Goal: Obtain resource: Obtain resource

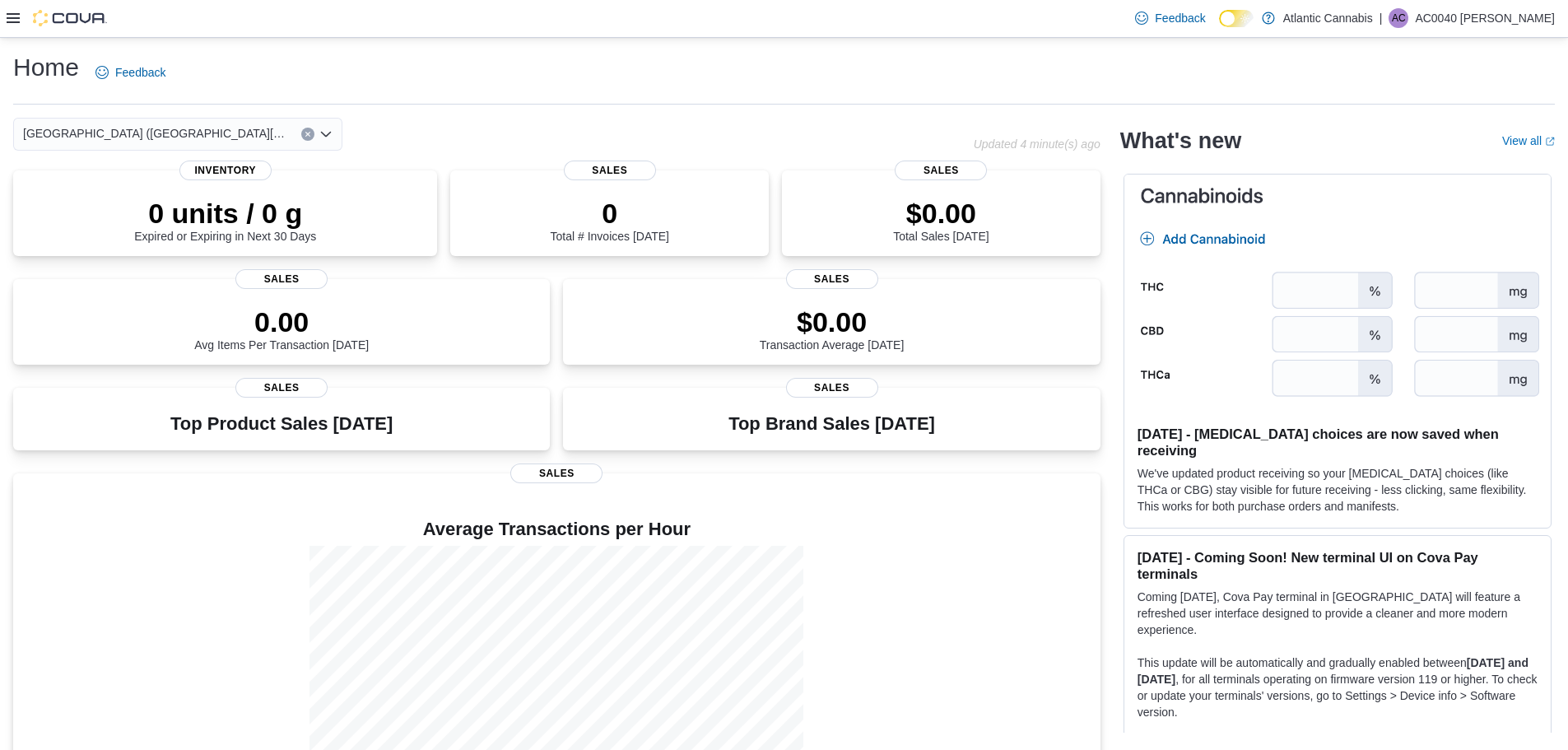
click at [15, 19] on icon at bounding box center [13, 17] width 13 height 10
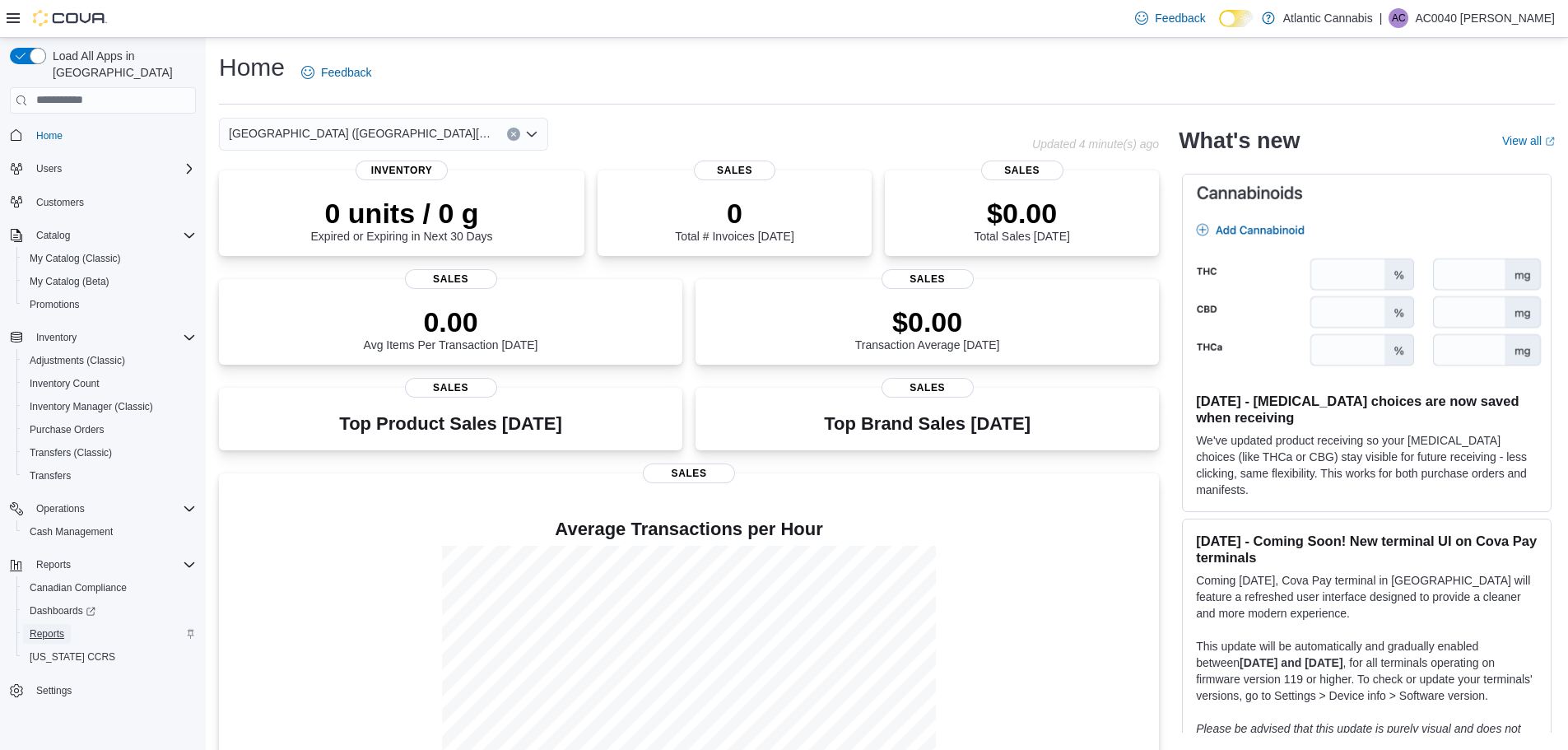
click at [60, 627] on span "Reports" at bounding box center [47, 633] width 35 height 13
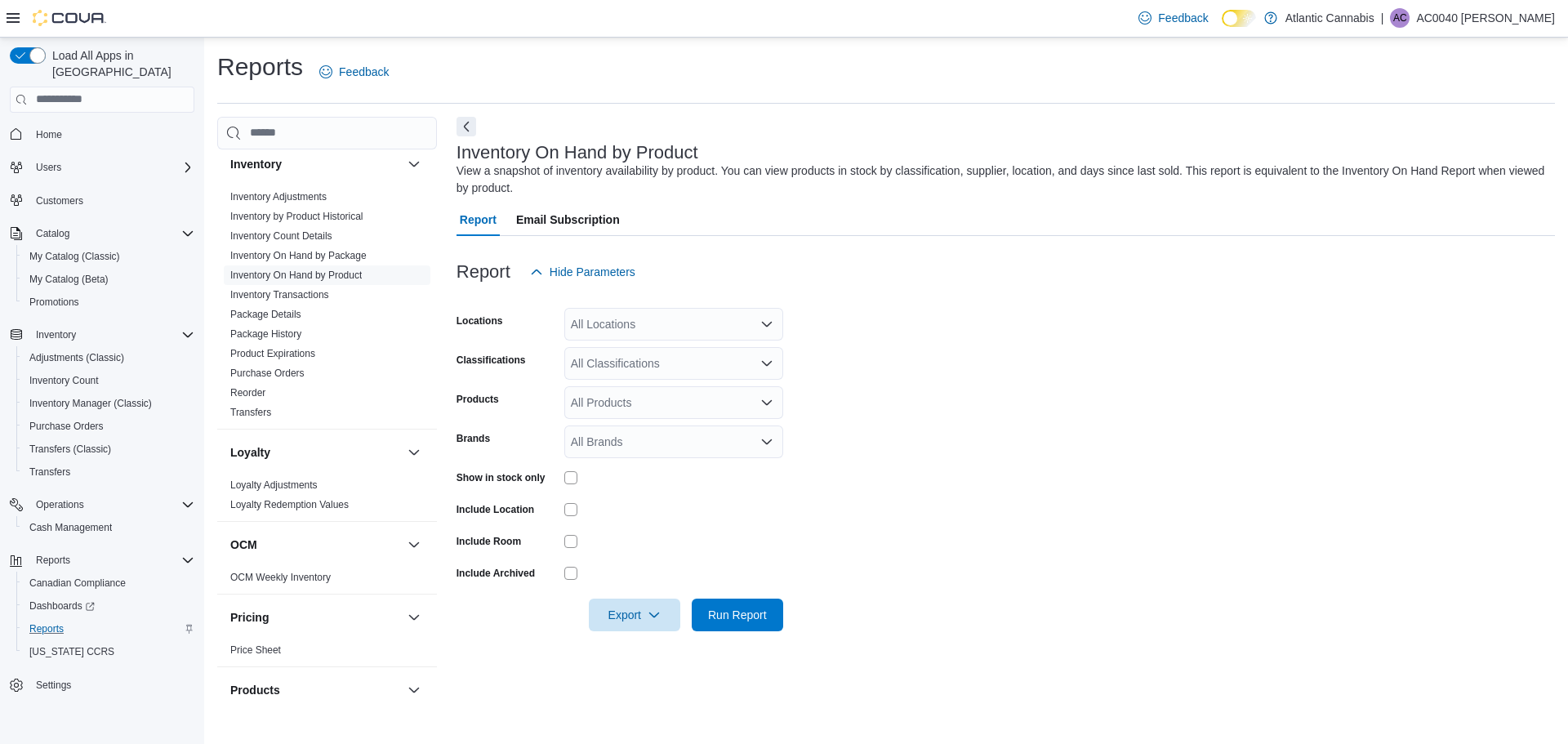
scroll to position [408, 0]
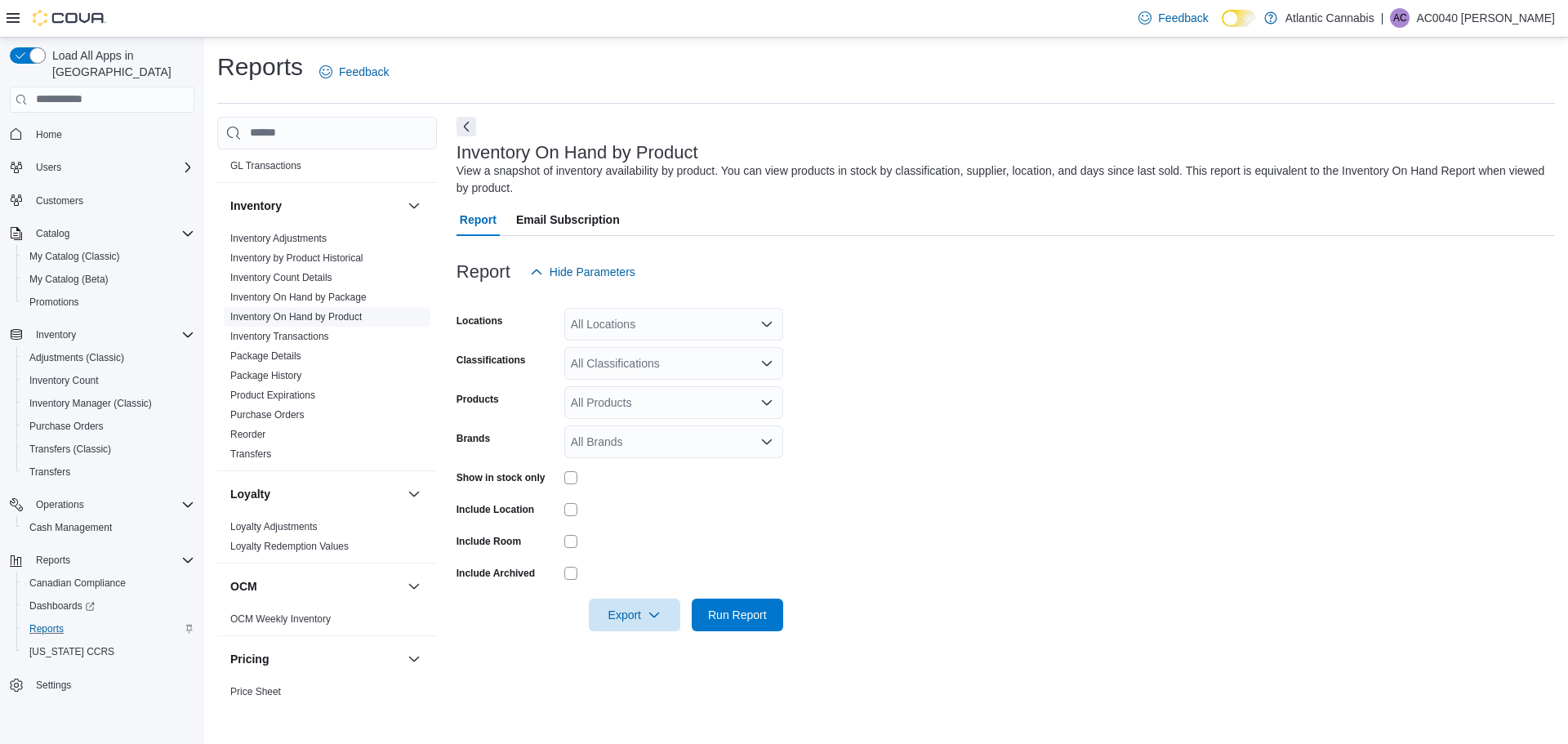
click at [354, 314] on link "Inventory On Hand by Product" at bounding box center [296, 316] width 132 height 11
click at [646, 319] on div "All Locations" at bounding box center [673, 324] width 219 height 33
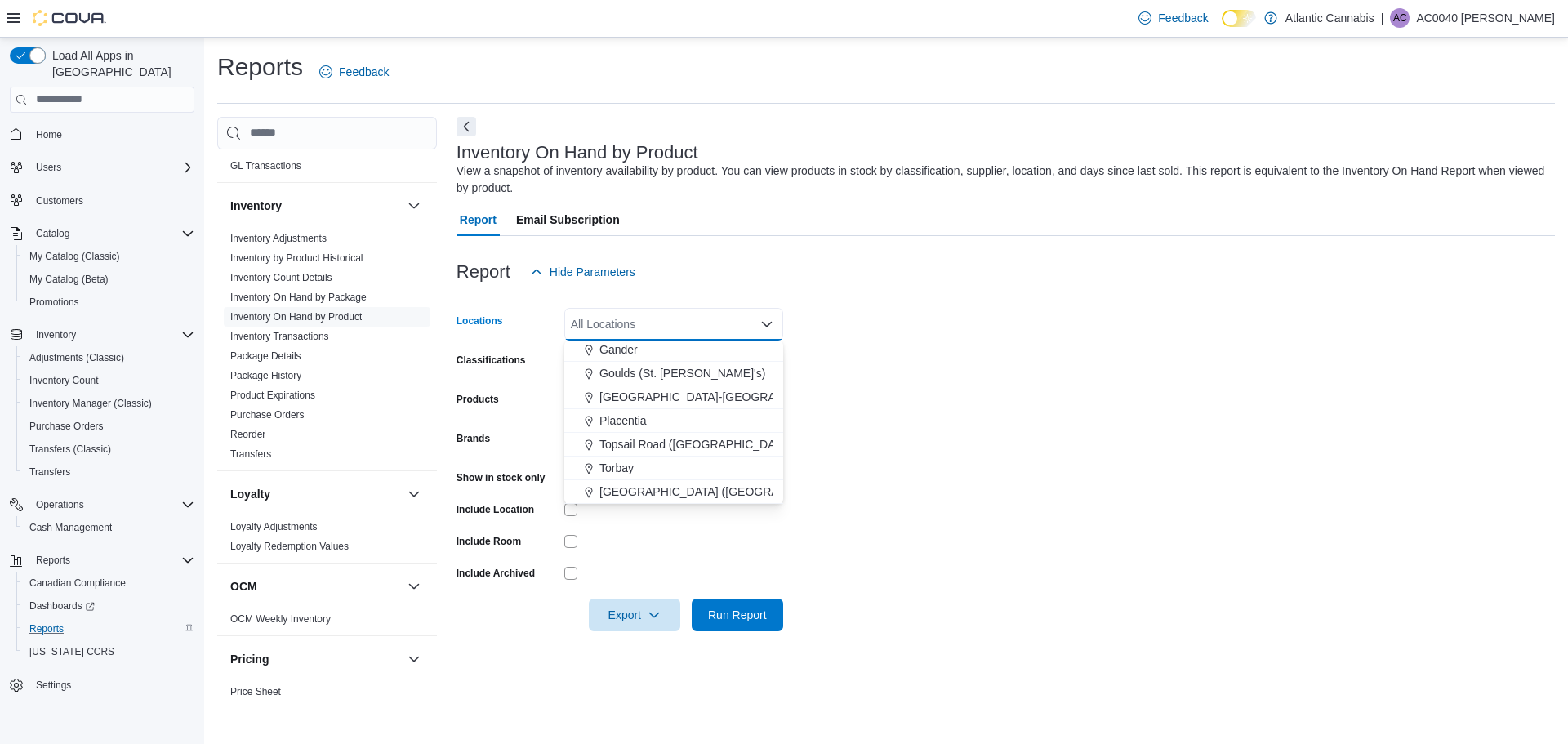
click at [636, 486] on span "[GEOGRAPHIC_DATA] ([GEOGRAPHIC_DATA][PERSON_NAME])" at bounding box center [770, 491] width 343 height 16
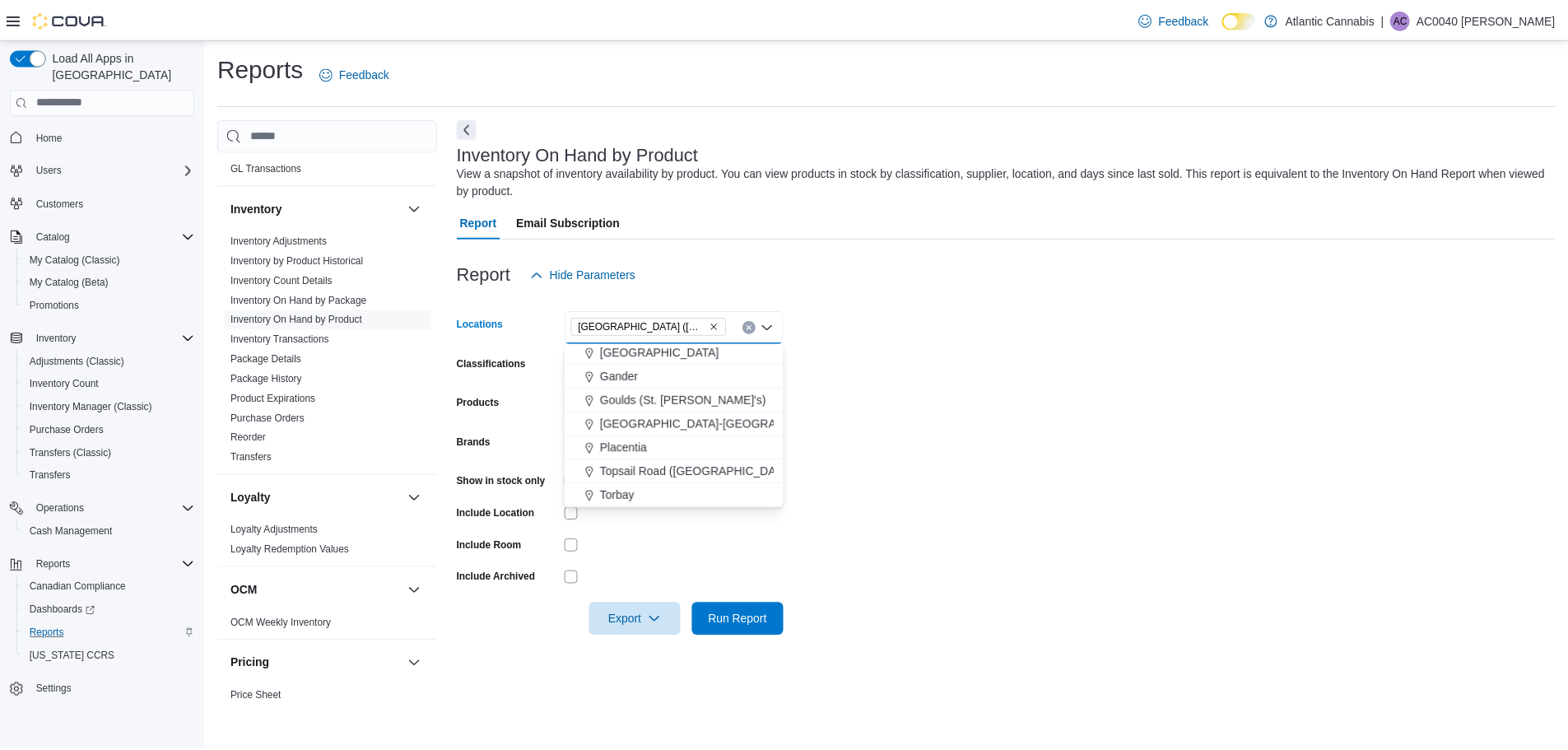
scroll to position [74, 0]
click at [836, 288] on div "Report Hide Parameters" at bounding box center [1014, 274] width 1107 height 33
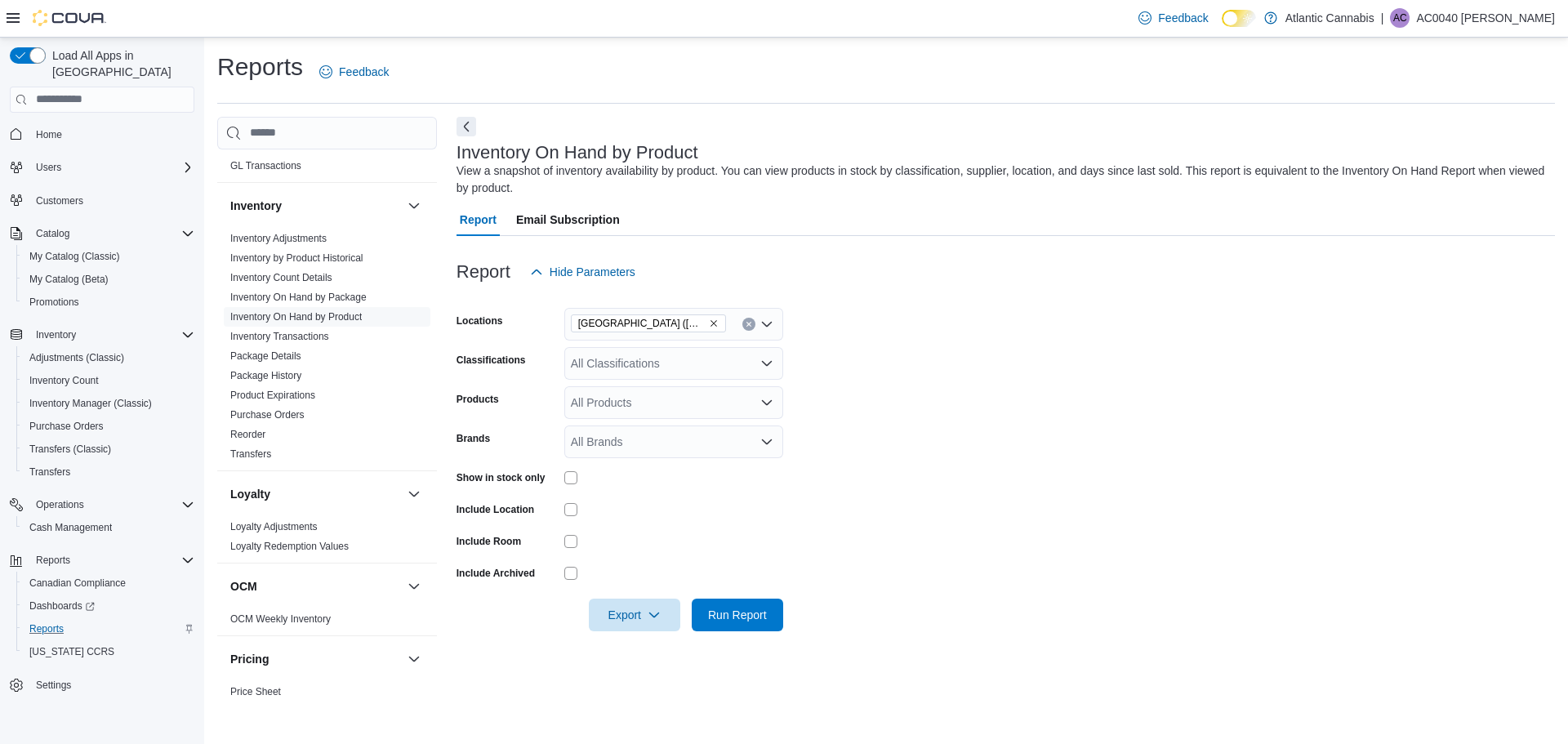
click at [652, 356] on div "All Classifications" at bounding box center [673, 363] width 219 height 33
click at [659, 443] on span "Dried Flower" at bounding box center [640, 438] width 64 height 16
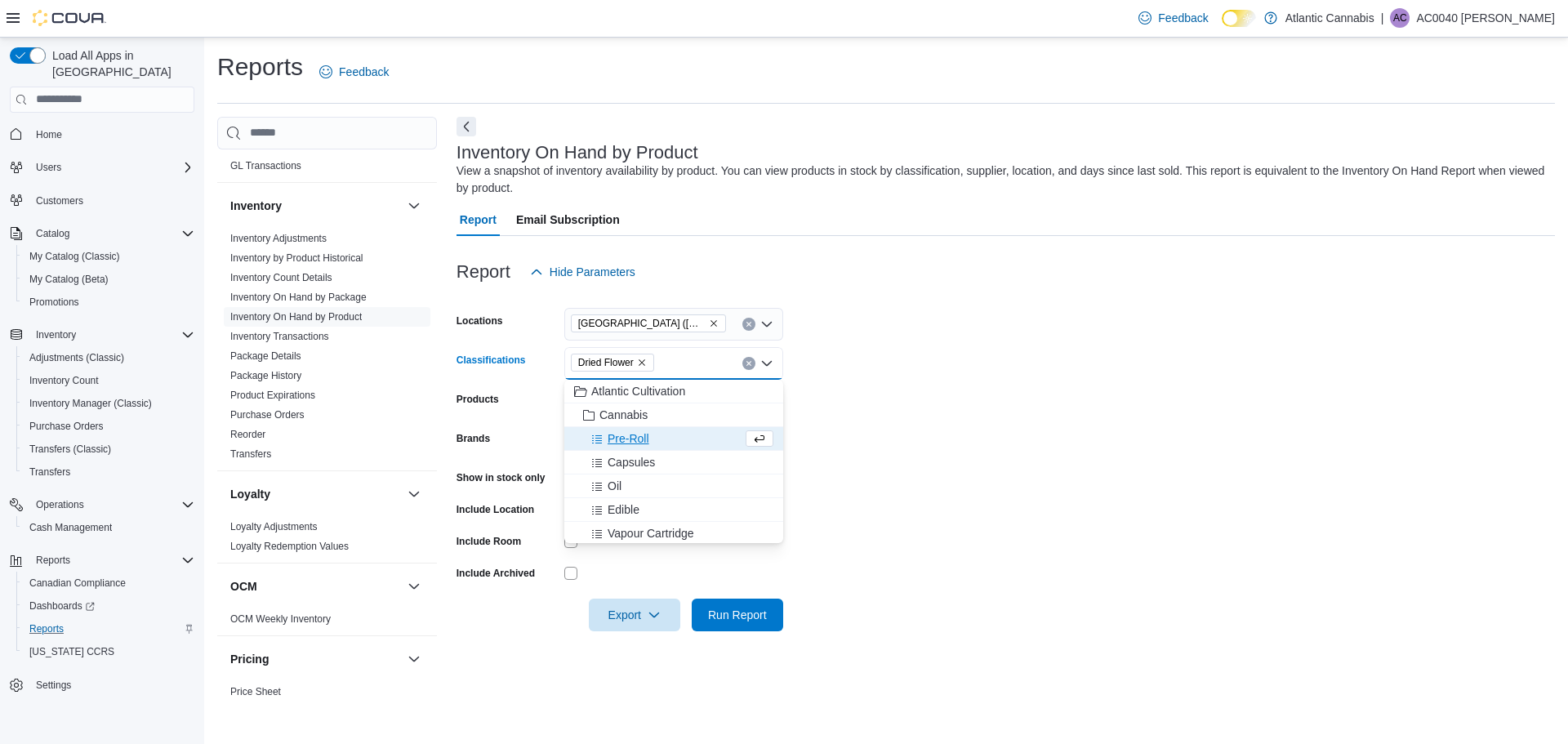
click at [871, 323] on form "Locations [GEOGRAPHIC_DATA] ([GEOGRAPHIC_DATA][PERSON_NAME]) Classifications Dr…" at bounding box center [1006, 459] width 1099 height 343
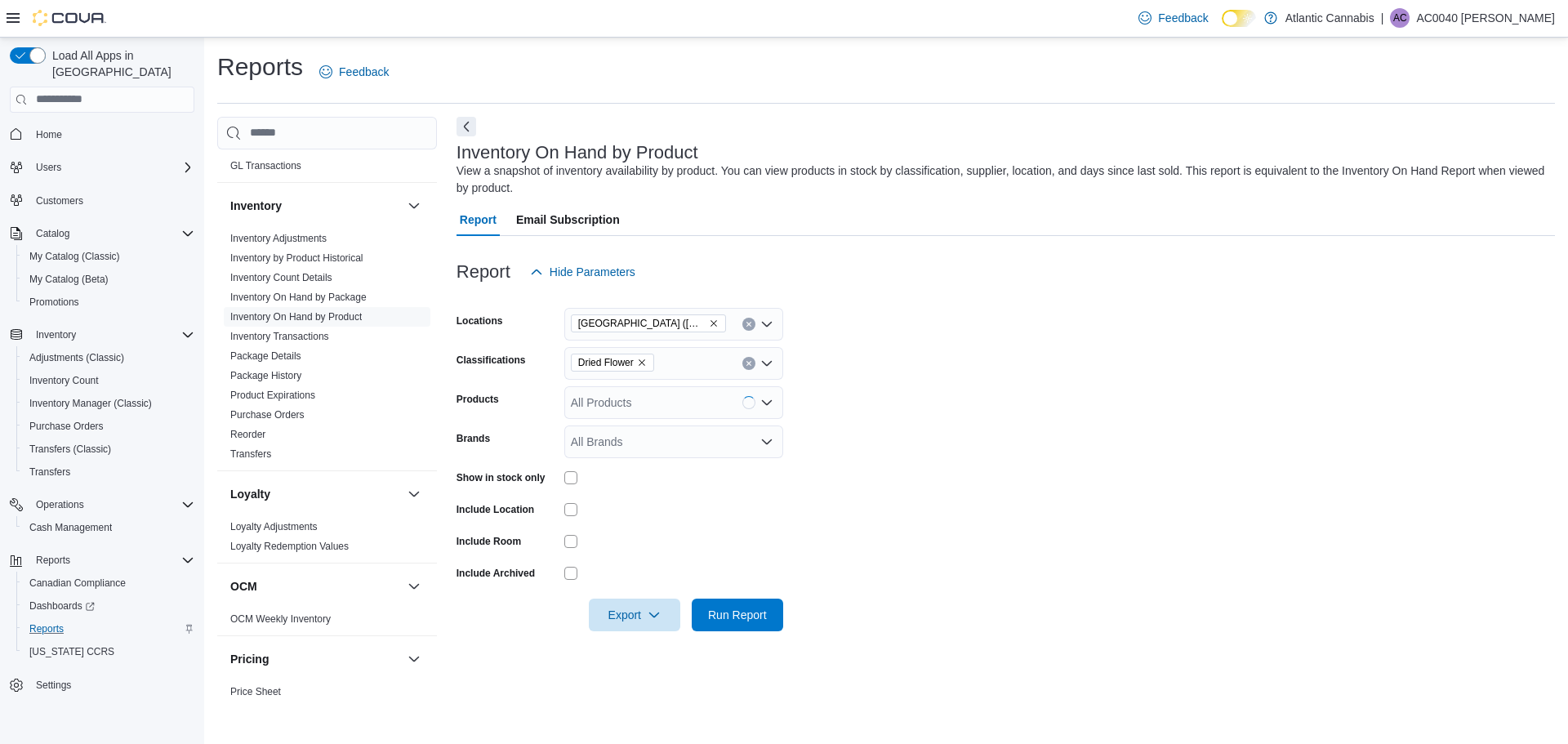
click at [640, 408] on div "All Products" at bounding box center [673, 402] width 219 height 33
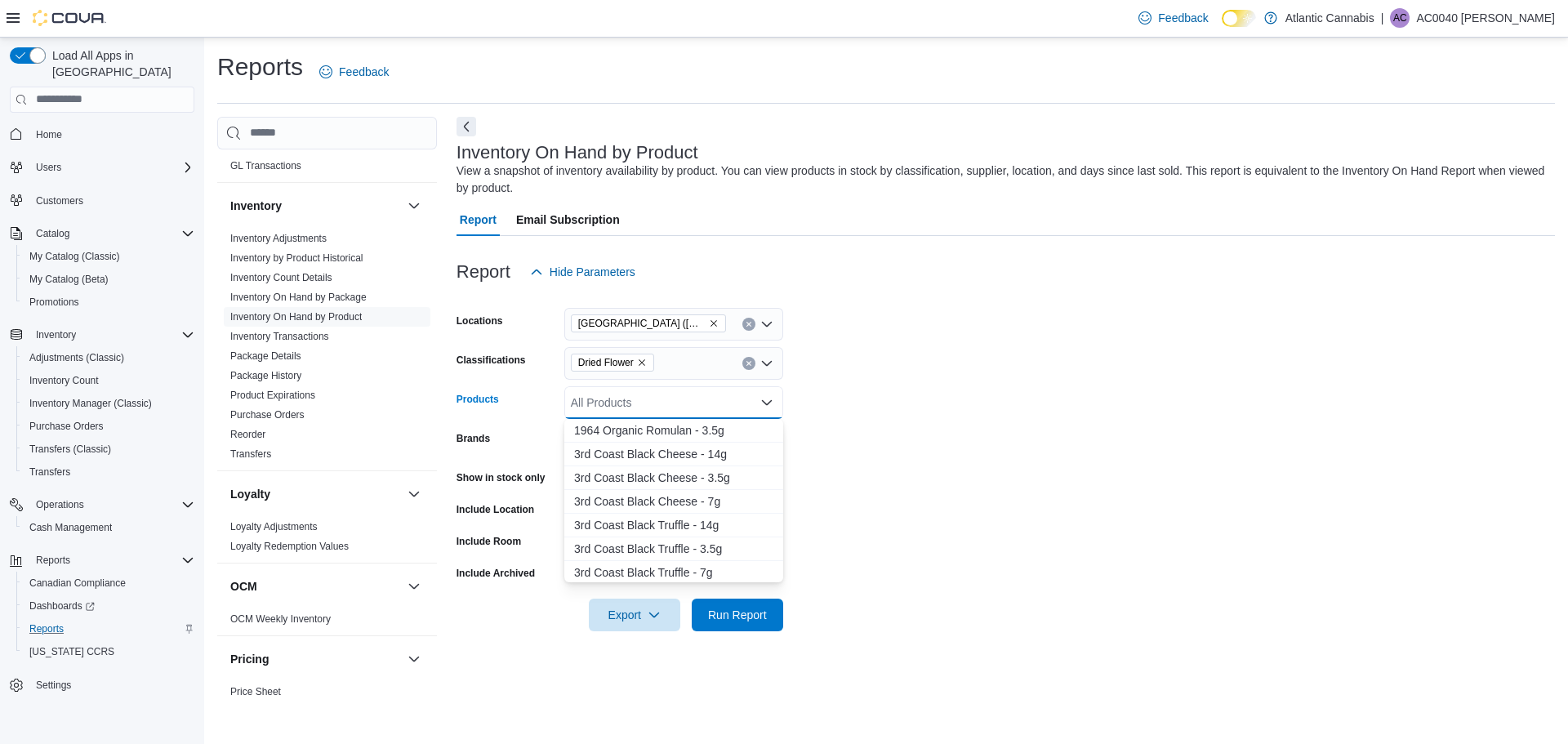
click at [885, 318] on form "Locations [GEOGRAPHIC_DATA] ([GEOGRAPHIC_DATA]) Classifications Dried Flower Pr…" at bounding box center [1006, 459] width 1099 height 343
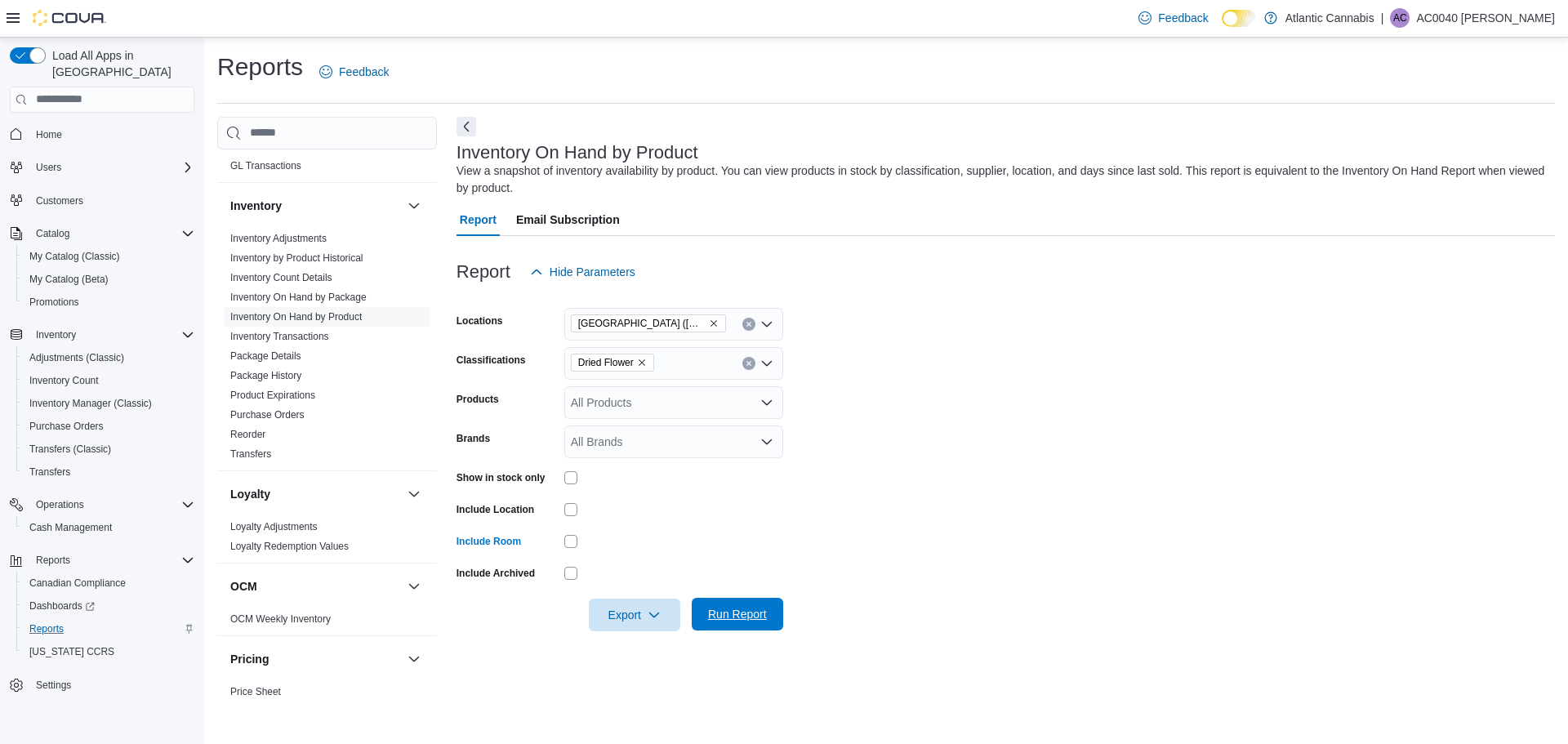
click at [741, 613] on span "Run Report" at bounding box center [738, 613] width 58 height 16
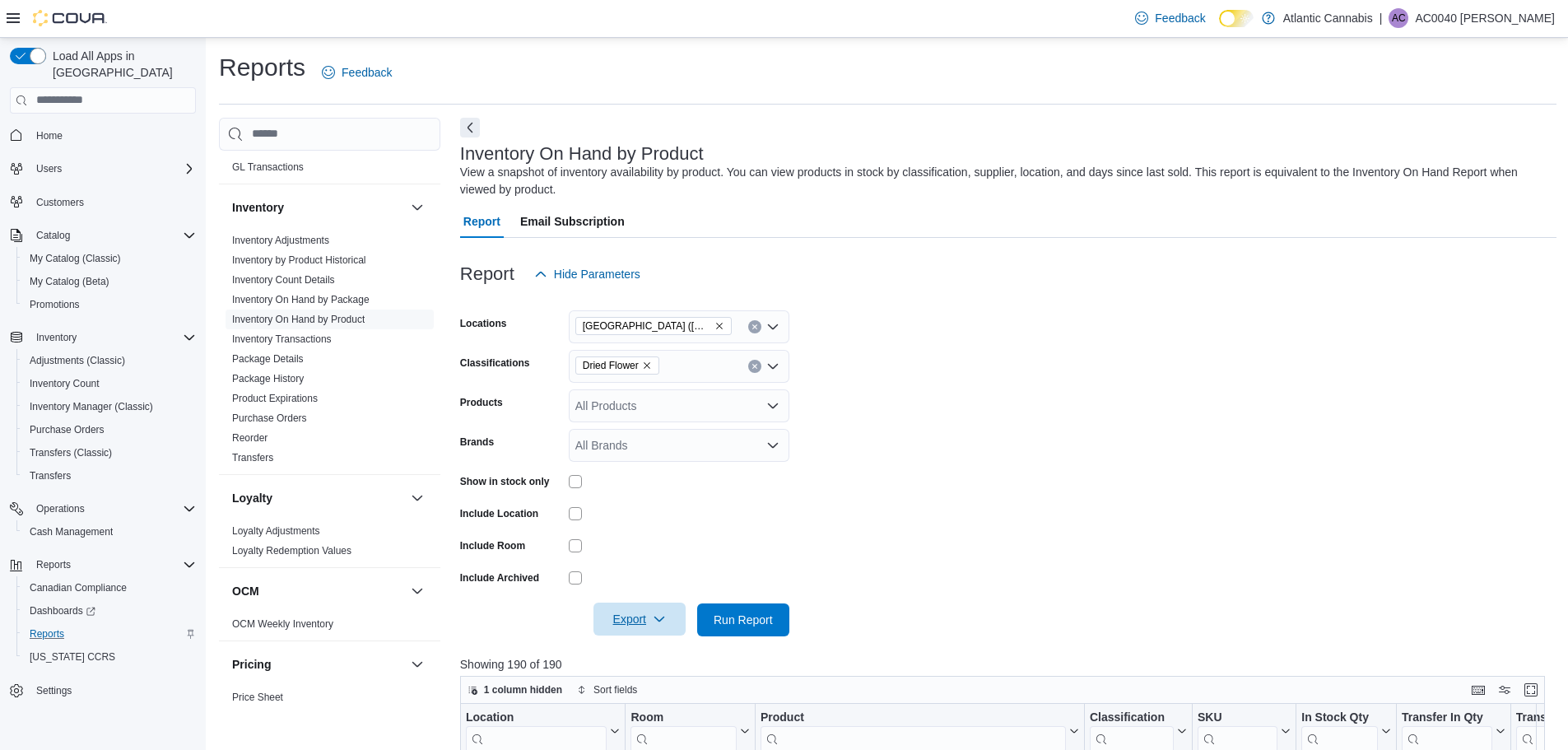
click at [627, 625] on span "Export" at bounding box center [639, 618] width 73 height 33
click at [655, 530] on button "Export to Excel" at bounding box center [642, 520] width 94 height 33
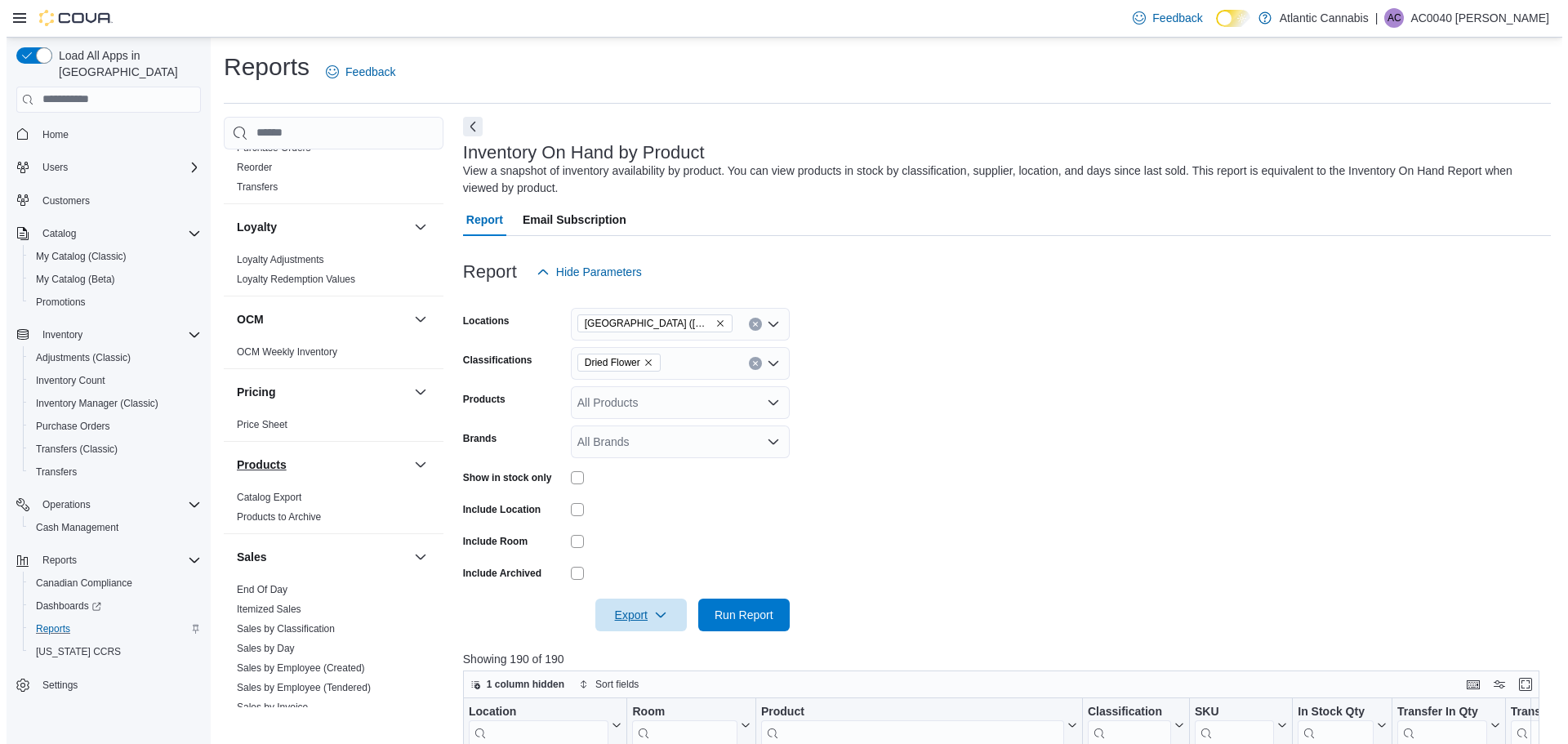
scroll to position [735, 0]
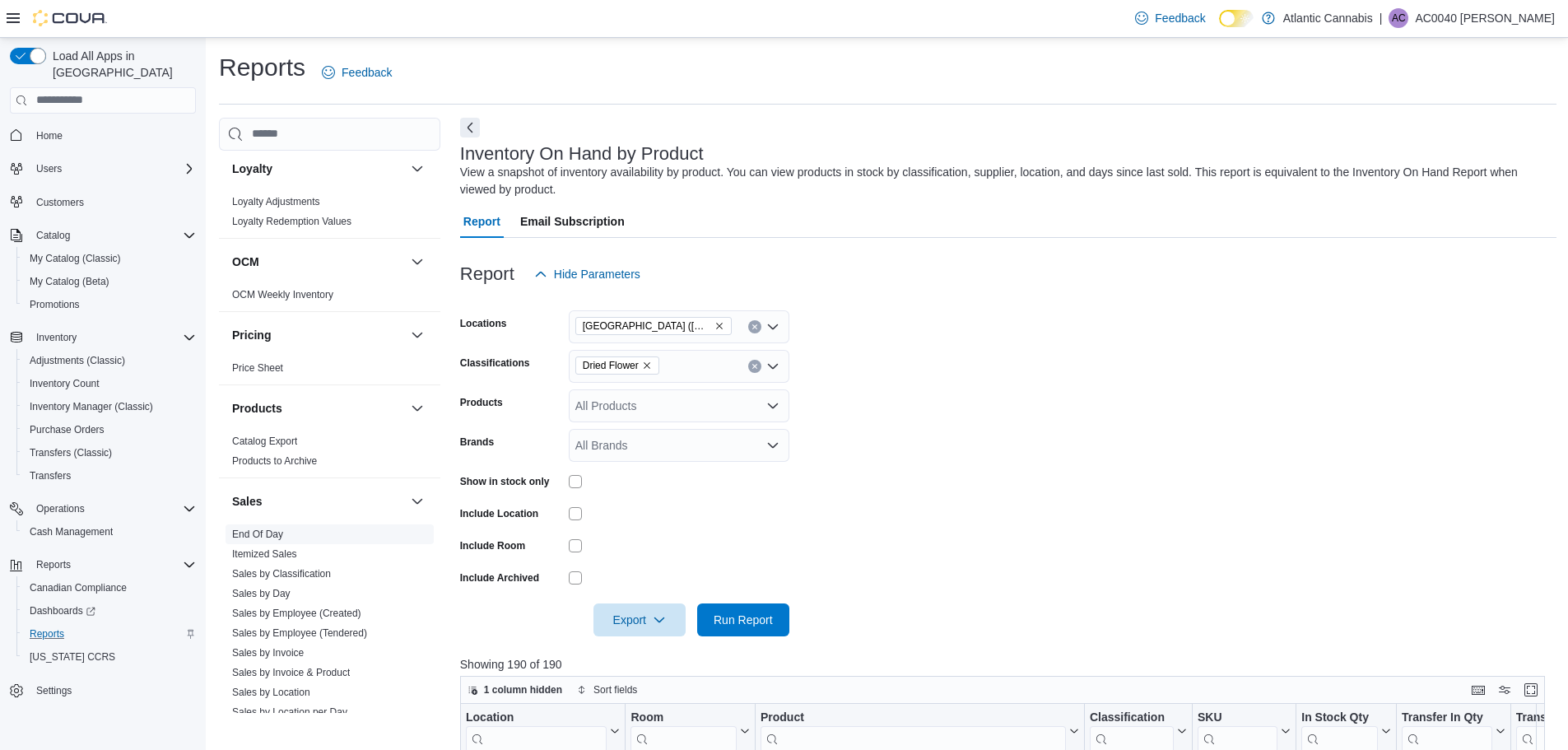
click at [256, 531] on link "End Of Day" at bounding box center [257, 533] width 51 height 11
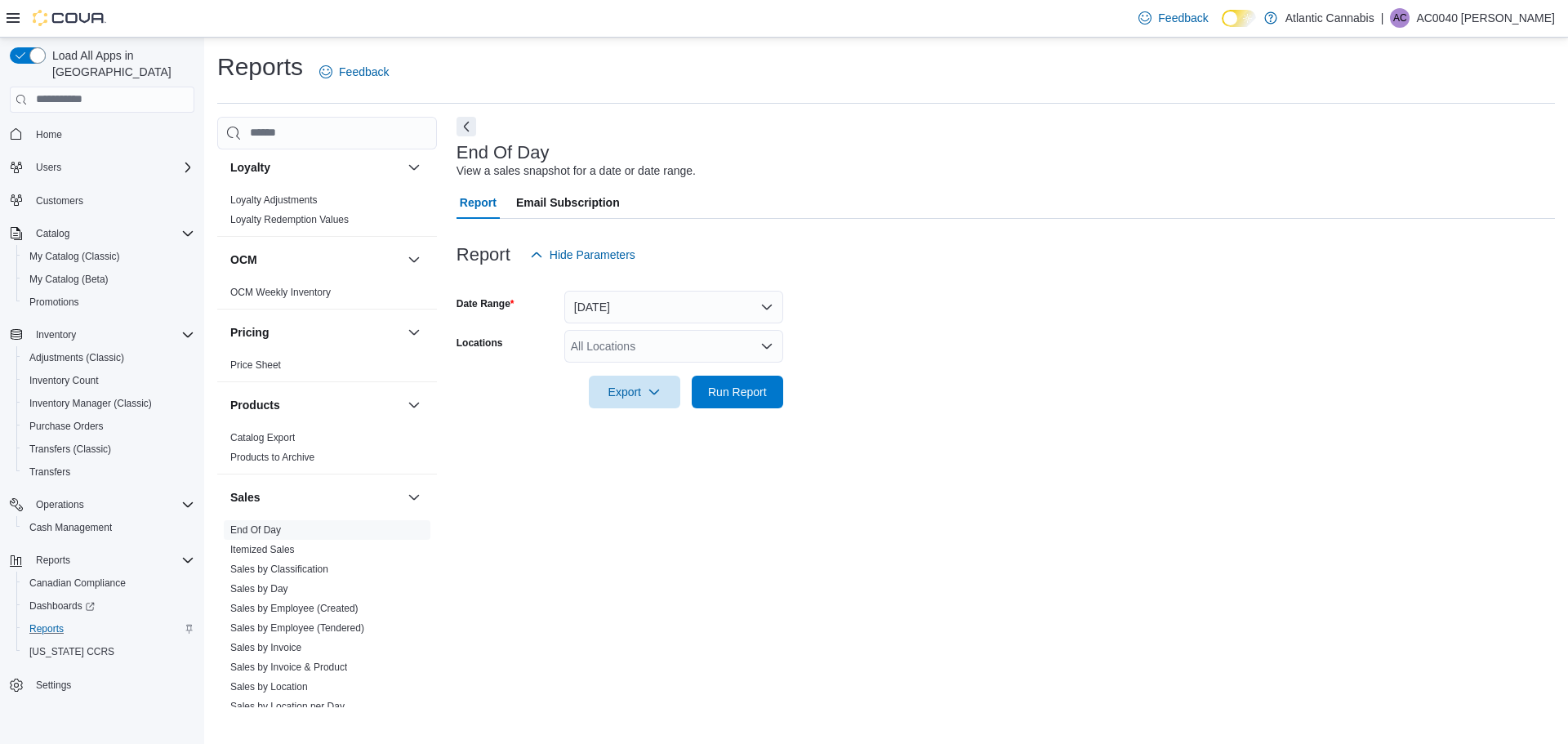
click at [641, 288] on div at bounding box center [1006, 280] width 1099 height 20
click at [646, 307] on button "[DATE]" at bounding box center [673, 307] width 219 height 33
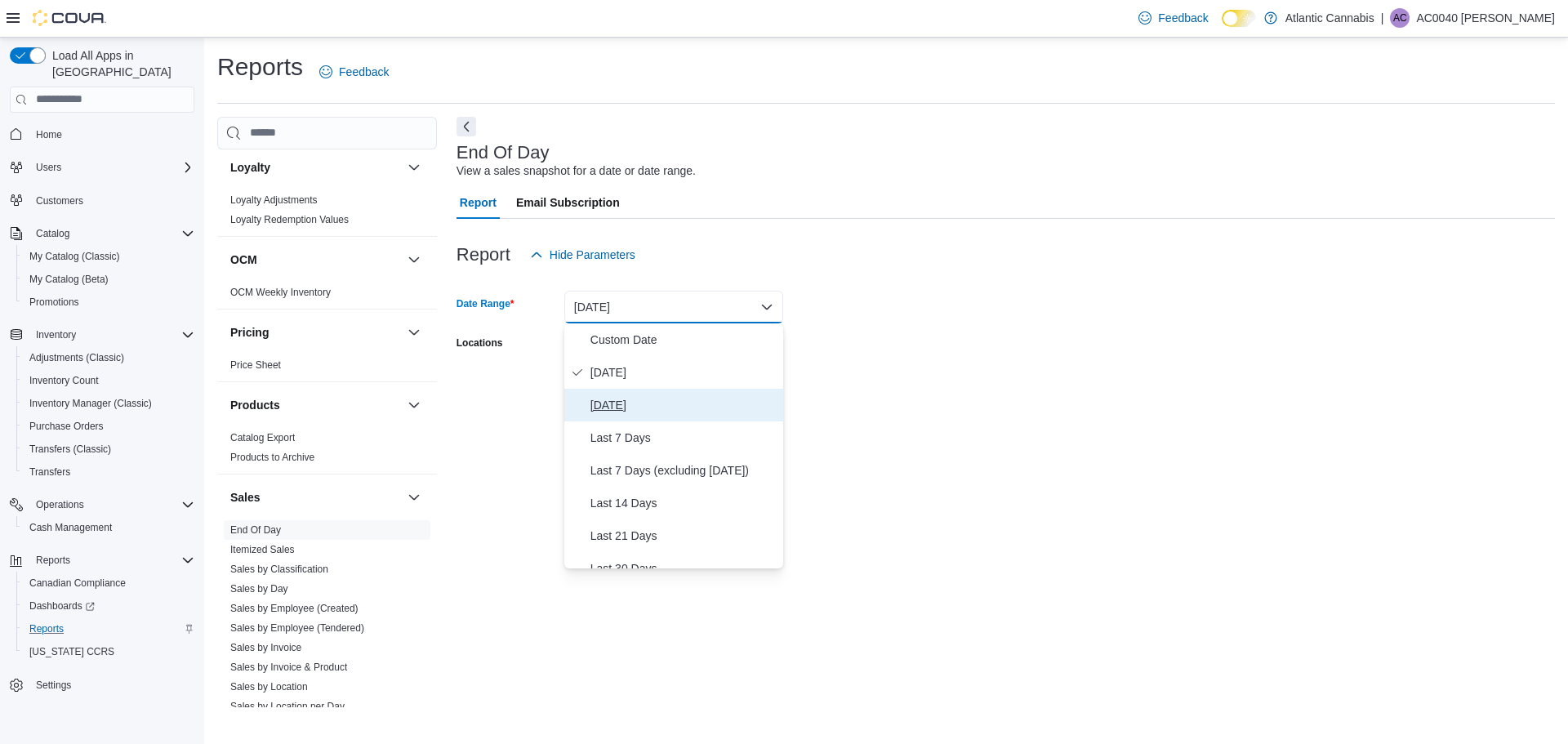
click at [652, 399] on span "[DATE]" at bounding box center [683, 405] width 187 height 20
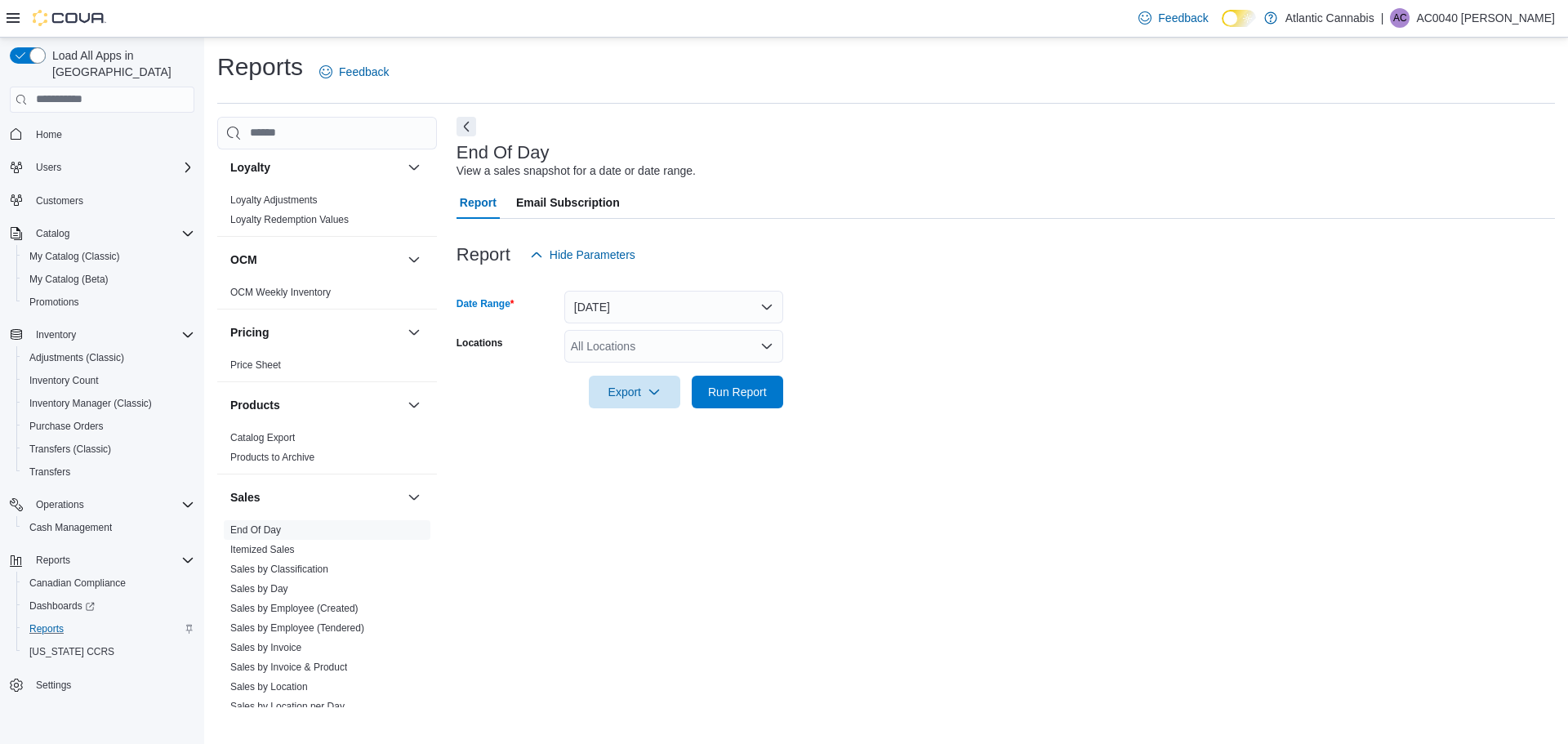
click at [695, 355] on div "All Locations" at bounding box center [673, 346] width 219 height 33
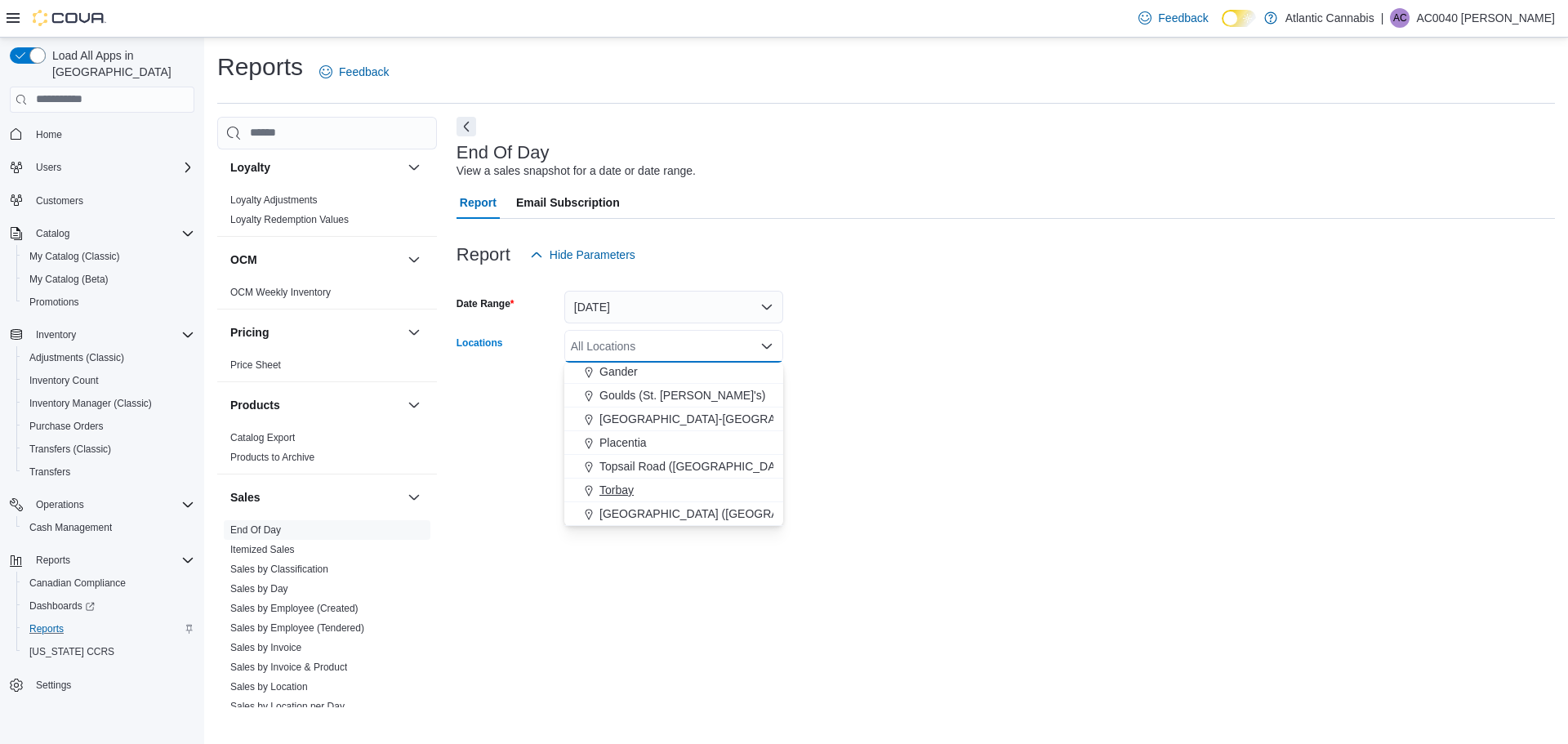
click at [659, 504] on button "[GEOGRAPHIC_DATA] ([GEOGRAPHIC_DATA][PERSON_NAME])" at bounding box center [673, 514] width 219 height 24
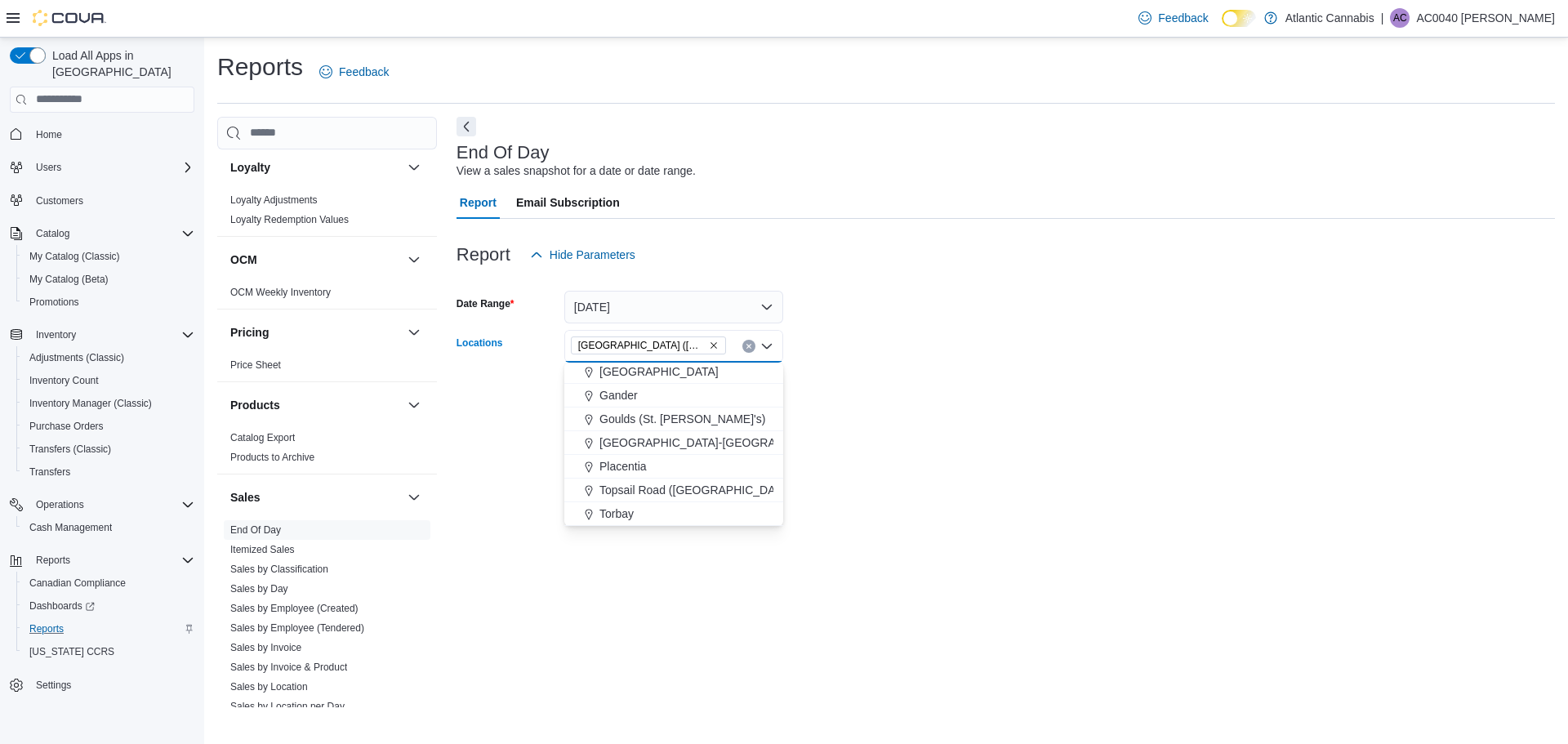
scroll to position [74, 0]
click at [936, 399] on form "Date Range [DATE] Locations [GEOGRAPHIC_DATA] ([GEOGRAPHIC_DATA][PERSON_NAME]) …" at bounding box center [1006, 339] width 1099 height 137
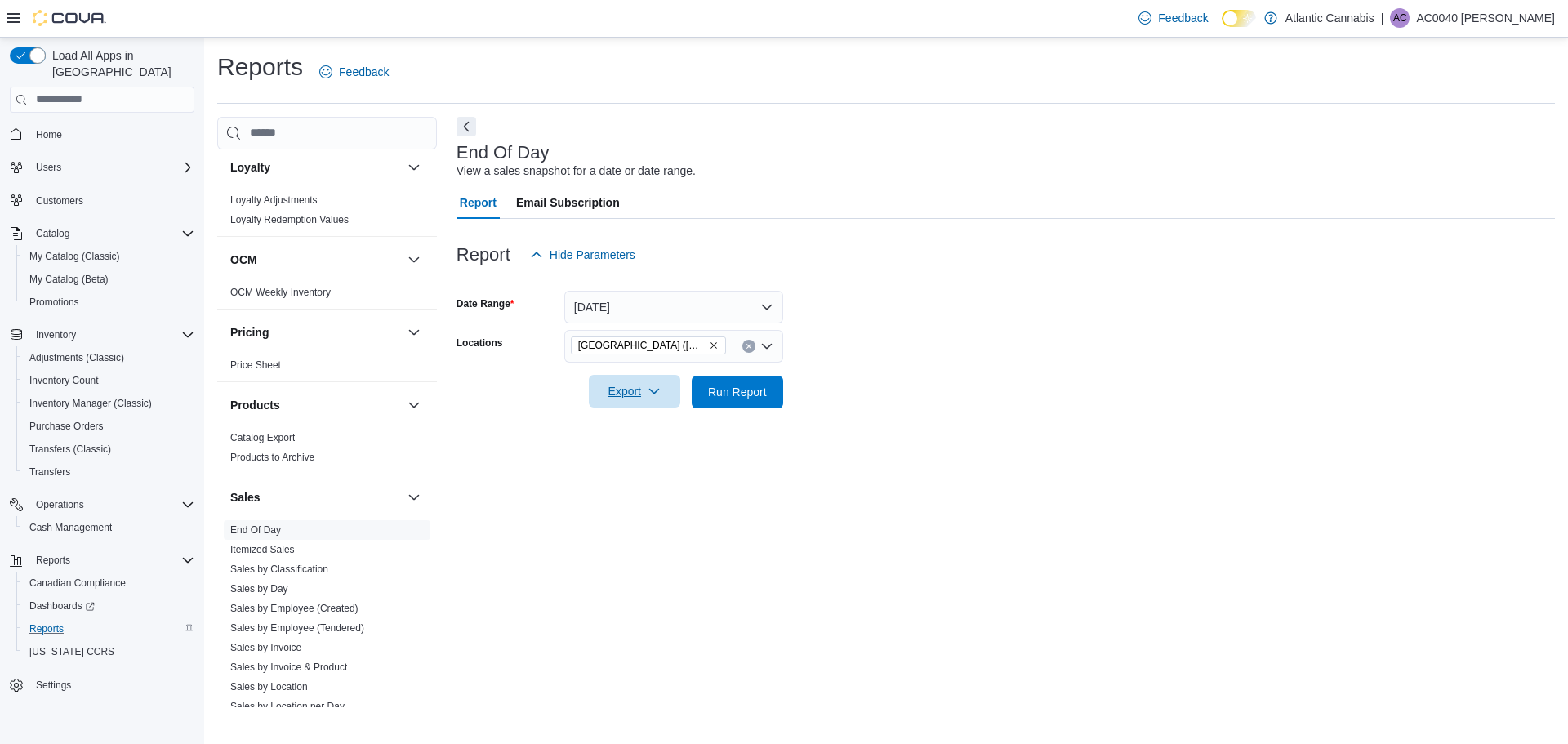
click at [636, 387] on span "Export" at bounding box center [634, 391] width 72 height 33
click at [646, 430] on span "Export to Excel" at bounding box center [637, 424] width 74 height 13
click at [644, 458] on body "Feedback Dark Mode Atlantic Cannabis | AC AC0040 [PERSON_NAME] Load All Apps in…" at bounding box center [784, 372] width 1568 height 744
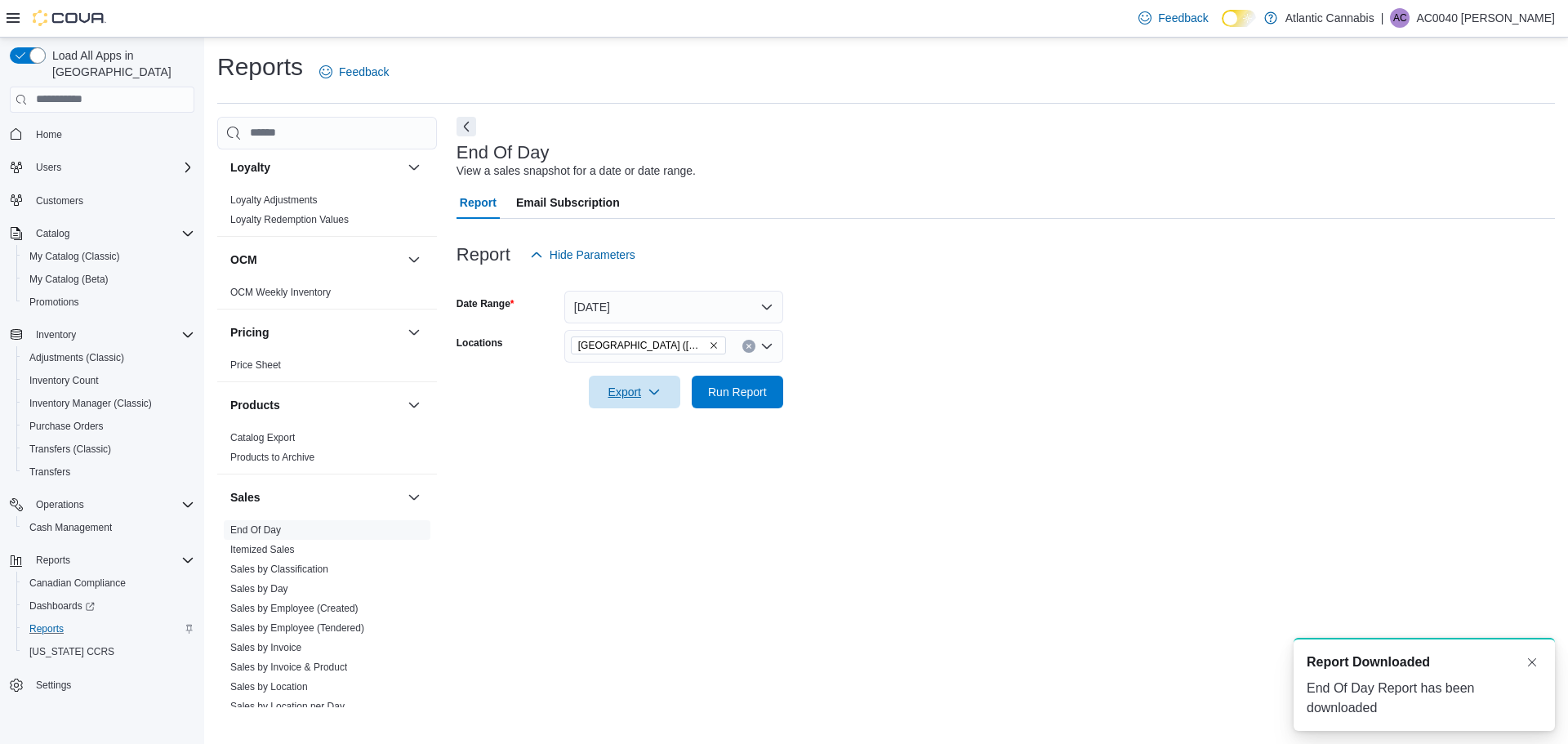
scroll to position [0, 0]
click at [655, 388] on icon "button" at bounding box center [653, 390] width 13 height 13
click at [652, 460] on span "Export to Pdf" at bounding box center [637, 456] width 74 height 13
